Goal: Use online tool/utility: Utilize a website feature to perform a specific function

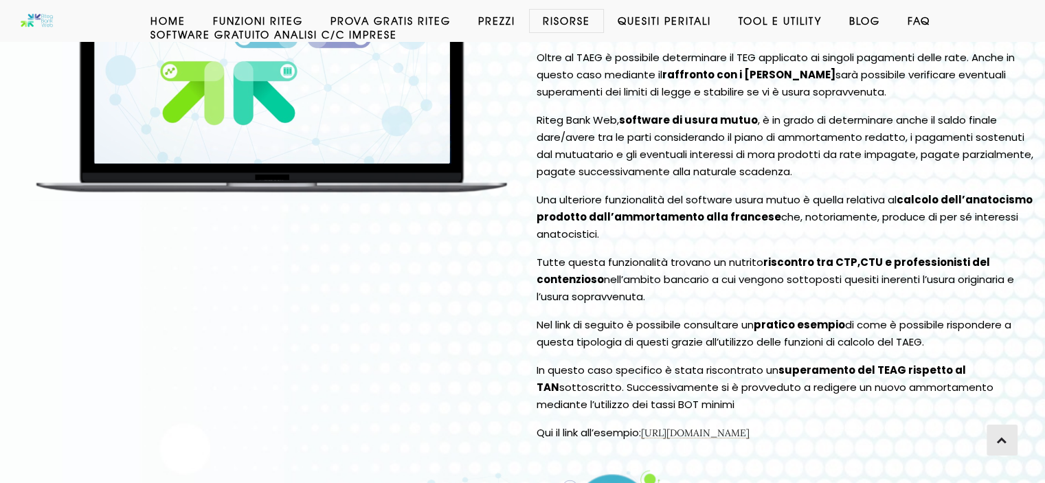
scroll to position [357, 0]
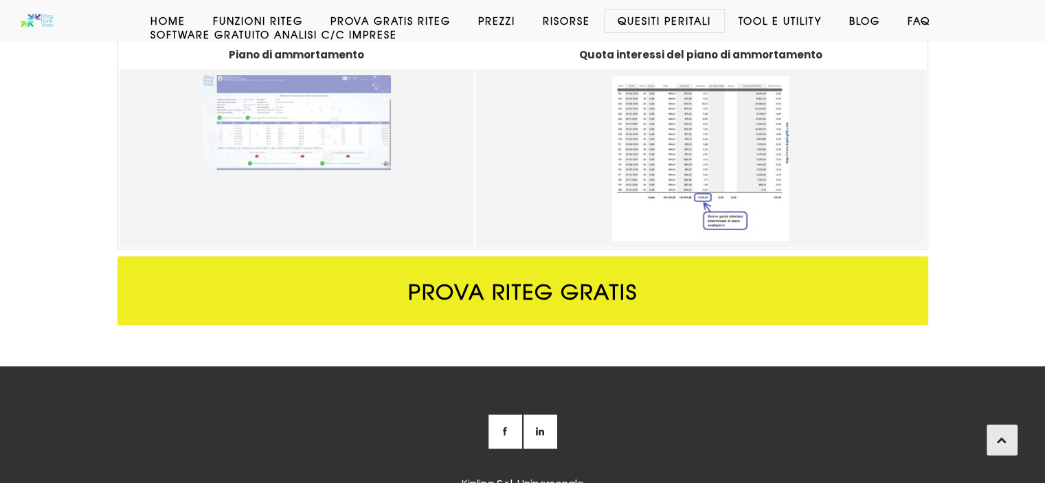
scroll to position [1264, 0]
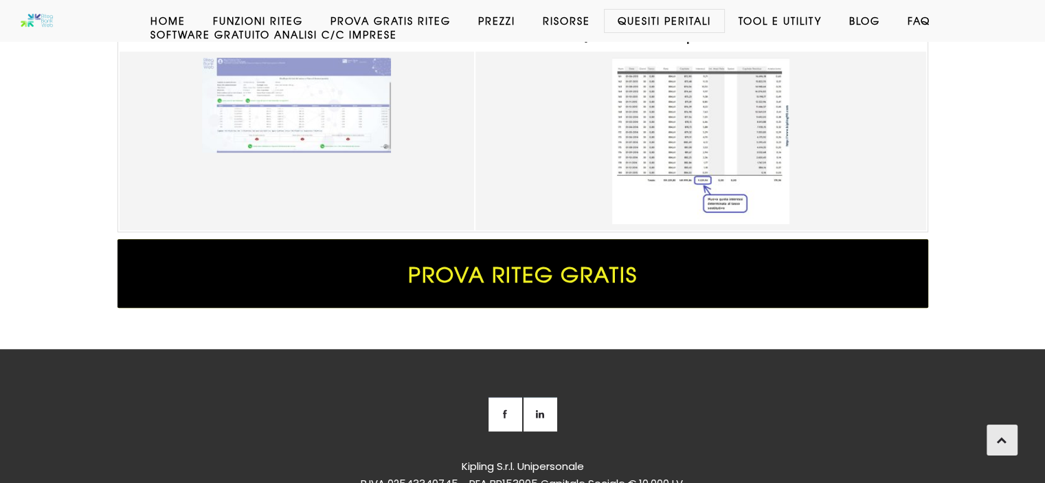
click at [544, 272] on span "Prova Riteg Gratis" at bounding box center [522, 273] width 811 height 69
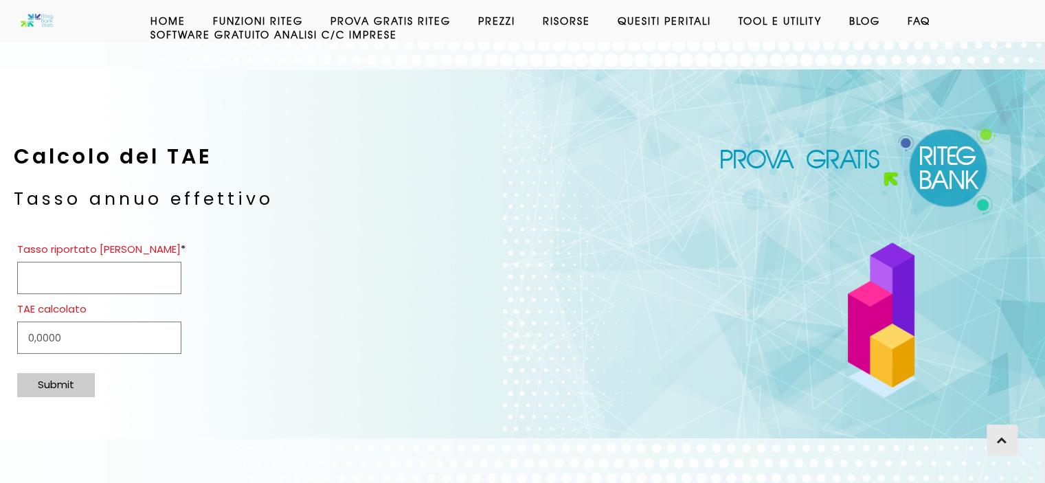
scroll to position [165, 0]
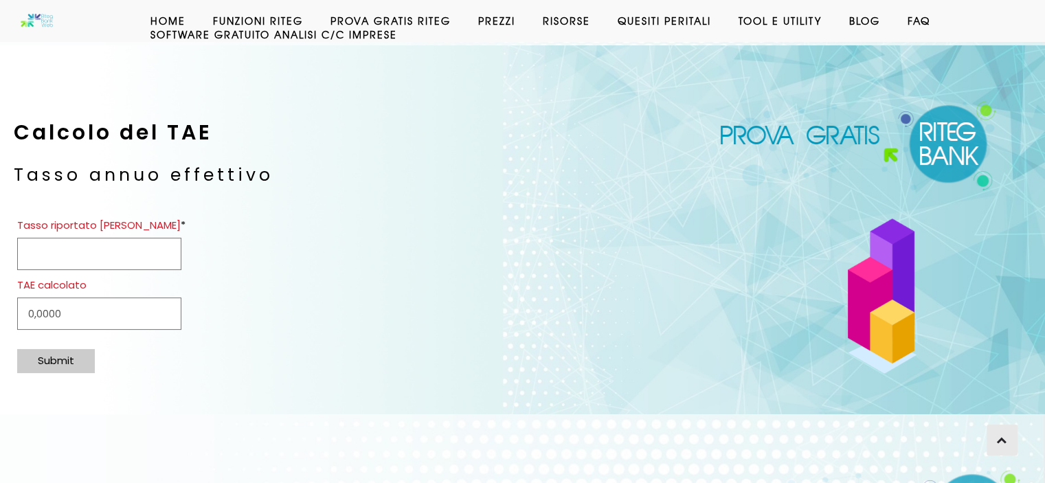
click at [85, 245] on input "Tasso riportato [PERSON_NAME] *" at bounding box center [99, 254] width 164 height 32
type input "4.49"
type input "4,5662"
click at [41, 311] on input "4,5662" at bounding box center [99, 313] width 164 height 32
type input "4,49"
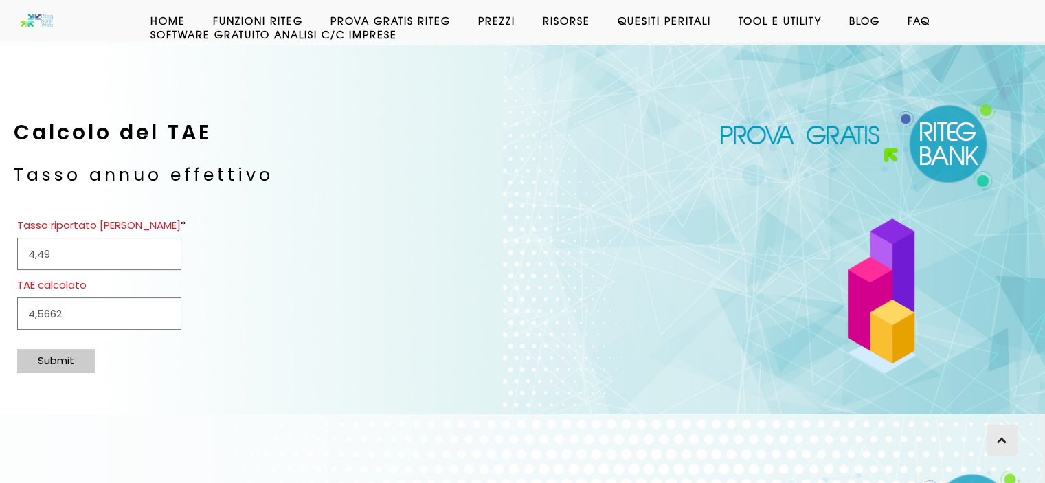
click at [76, 359] on div "Submit" at bounding box center [56, 361] width 78 height 24
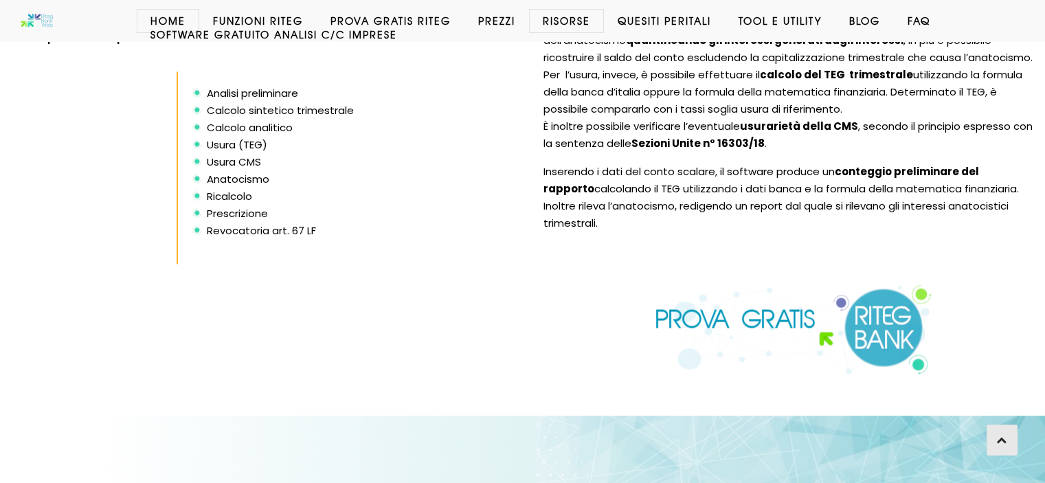
scroll to position [2336, 0]
